Goal: Complete application form

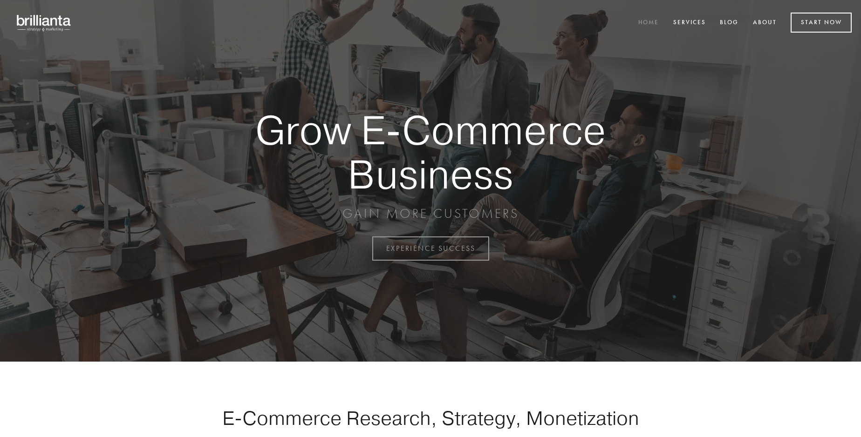
scroll to position [2442, 0]
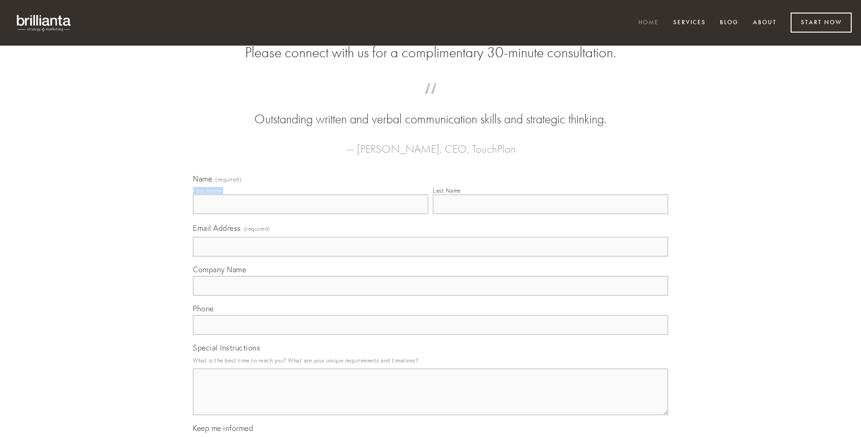
type input "[PERSON_NAME]"
click at [550, 214] on input "Last Name" at bounding box center [550, 205] width 235 height 20
type input "[PERSON_NAME]"
click at [430, 257] on input "Email Address (required)" at bounding box center [430, 247] width 475 height 20
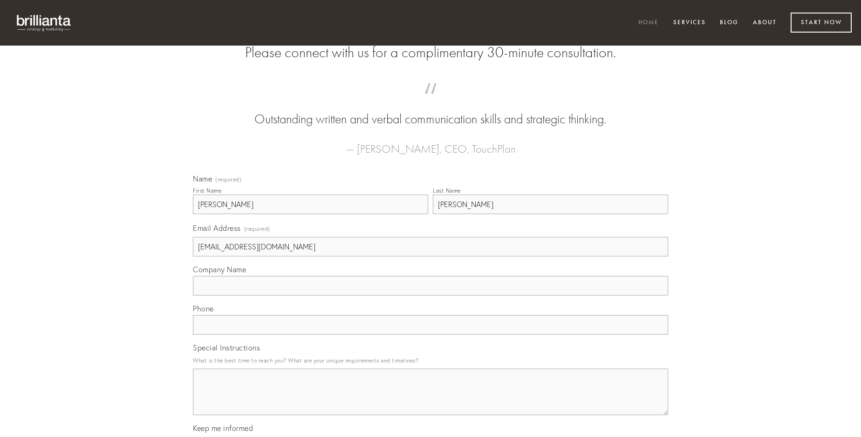
type input "[EMAIL_ADDRESS][DOMAIN_NAME]"
click at [430, 296] on input "Company Name" at bounding box center [430, 286] width 475 height 20
type input "quia"
click at [430, 335] on input "text" at bounding box center [430, 325] width 475 height 20
click at [430, 401] on textarea "Special Instructions" at bounding box center [430, 392] width 475 height 47
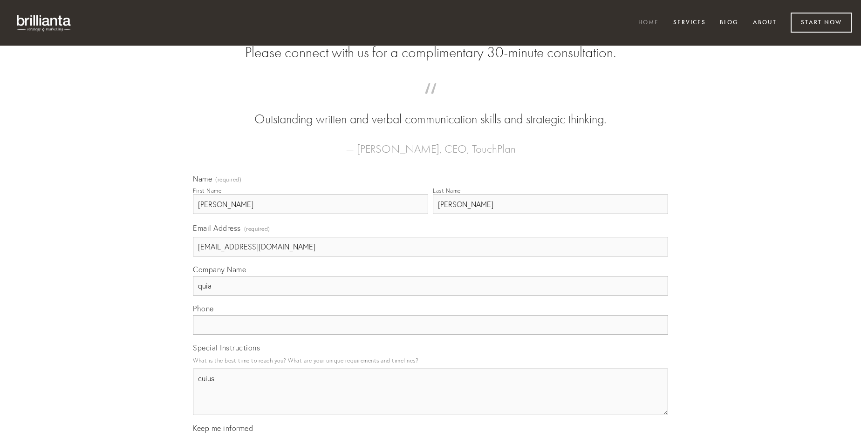
type textarea "cuius"
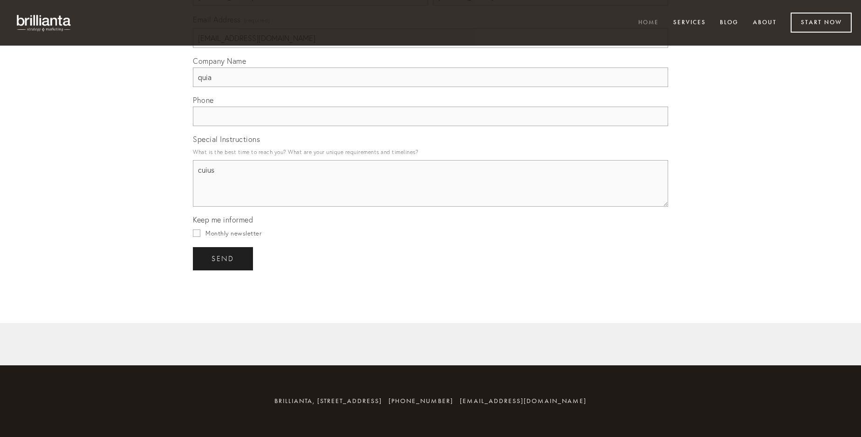
click at [224, 259] on span "send" at bounding box center [222, 259] width 23 height 8
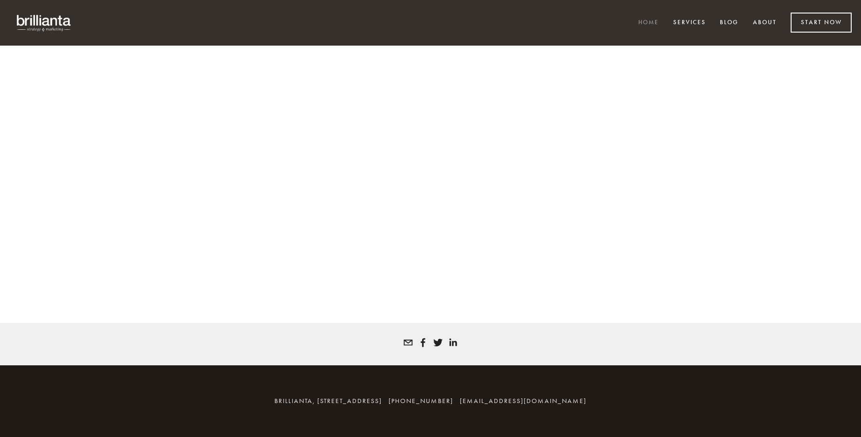
scroll to position [2429, 0]
